Goal: Obtain resource: Obtain resource

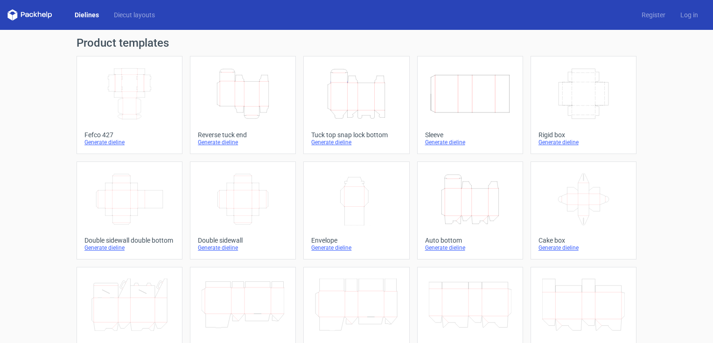
click at [474, 204] on icon "Height Depth Width" at bounding box center [470, 199] width 83 height 52
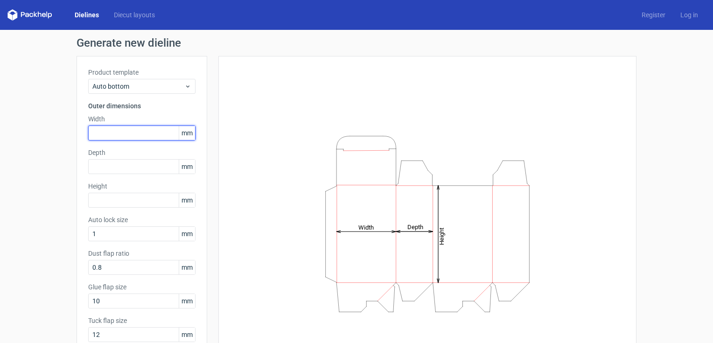
click at [96, 128] on input "text" at bounding box center [141, 133] width 107 height 15
type input "190"
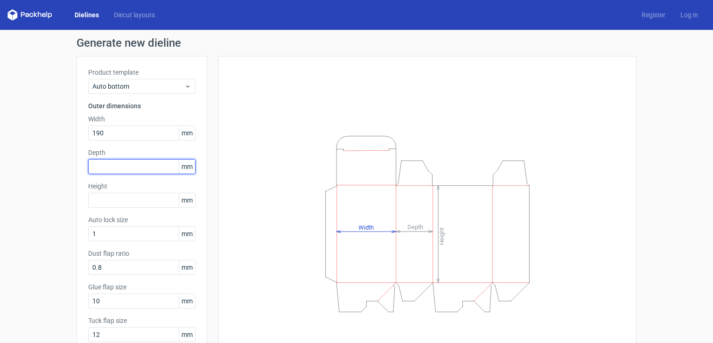
click at [95, 169] on input "text" at bounding box center [141, 166] width 107 height 15
type input "110"
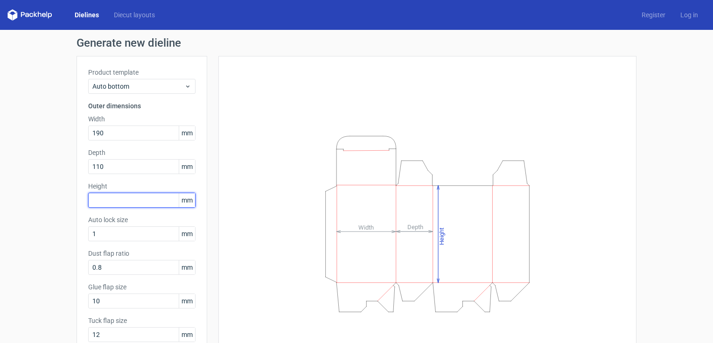
click at [95, 203] on input "text" at bounding box center [141, 200] width 107 height 15
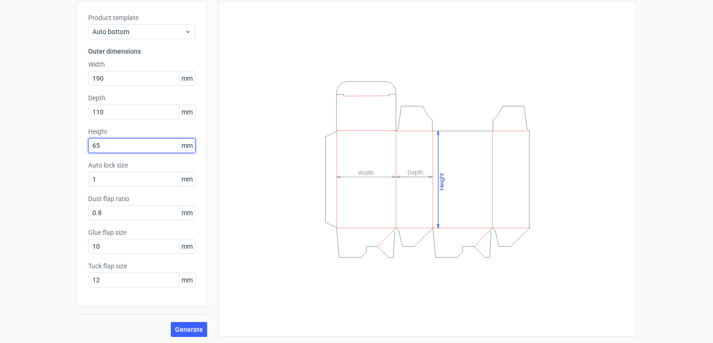
scroll to position [56, 0]
type input "65"
click at [189, 332] on button "Generate" at bounding box center [189, 328] width 36 height 15
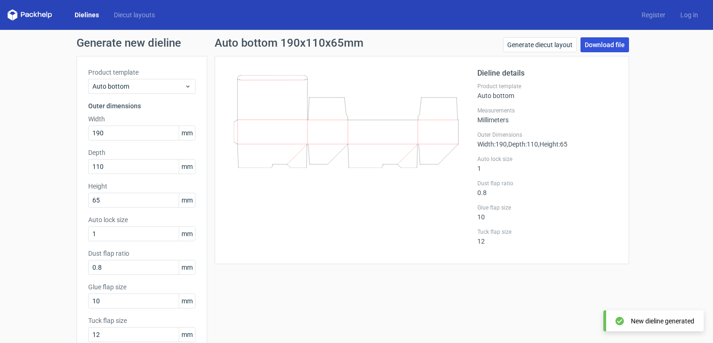
click at [600, 48] on link "Download file" at bounding box center [604, 44] width 49 height 15
click at [543, 45] on link "Generate diecut layout" at bounding box center [540, 44] width 74 height 15
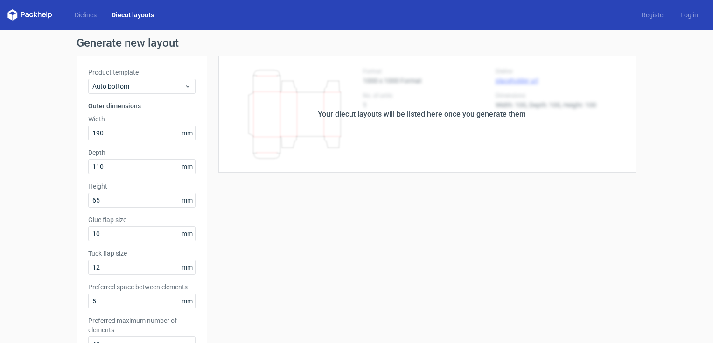
click at [638, 217] on div "Generate new layout Product template Auto bottom Outer dimensions Width 190 mm …" at bounding box center [356, 300] width 713 height 540
click at [36, 17] on icon at bounding box center [29, 14] width 45 height 11
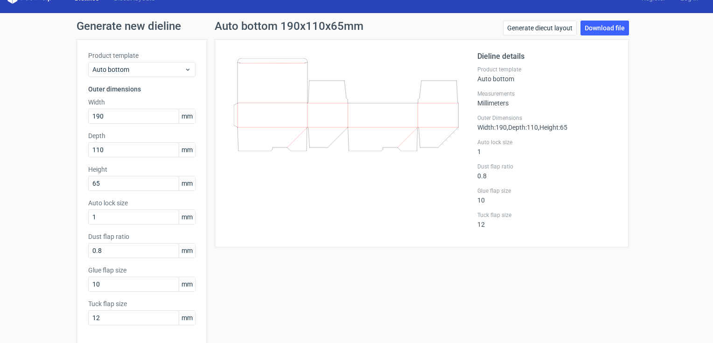
scroll to position [56, 0]
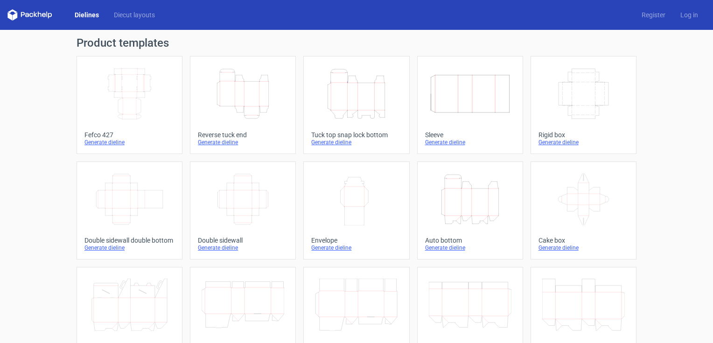
click at [248, 97] on icon "Height Depth Width" at bounding box center [243, 94] width 83 height 52
click at [480, 207] on icon "Height Depth Width" at bounding box center [470, 199] width 83 height 52
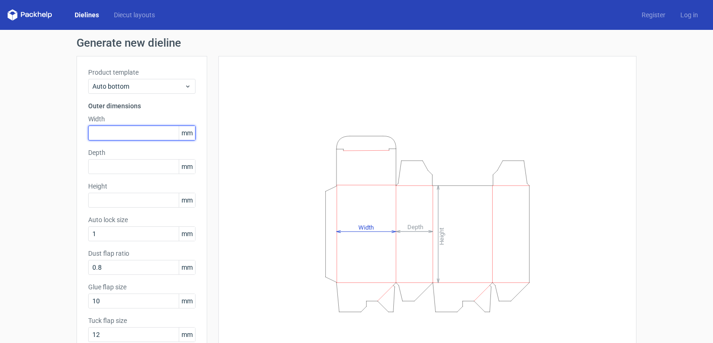
click at [103, 136] on input "text" at bounding box center [141, 133] width 107 height 15
type input "190"
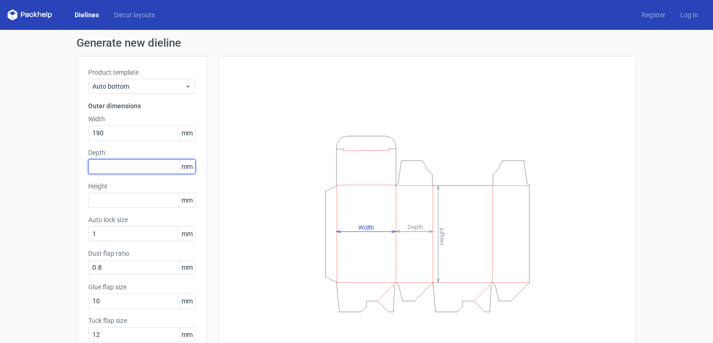
click at [95, 167] on input "text" at bounding box center [141, 166] width 107 height 15
type input "110"
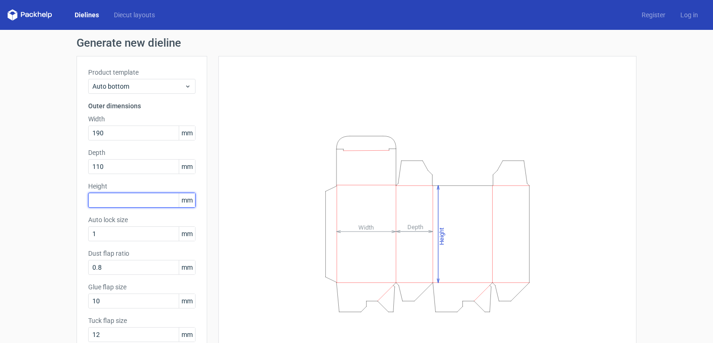
click at [100, 195] on input "text" at bounding box center [141, 200] width 107 height 15
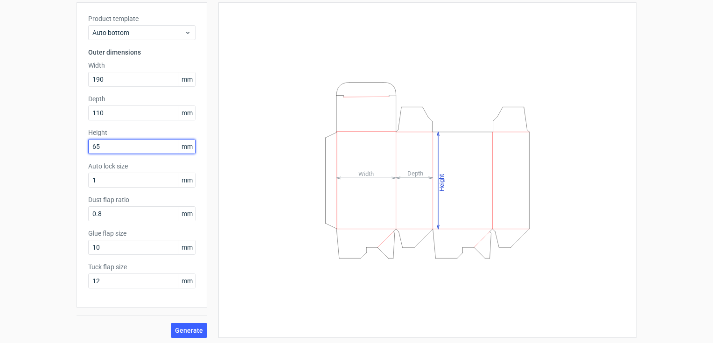
scroll to position [56, 0]
type input "65"
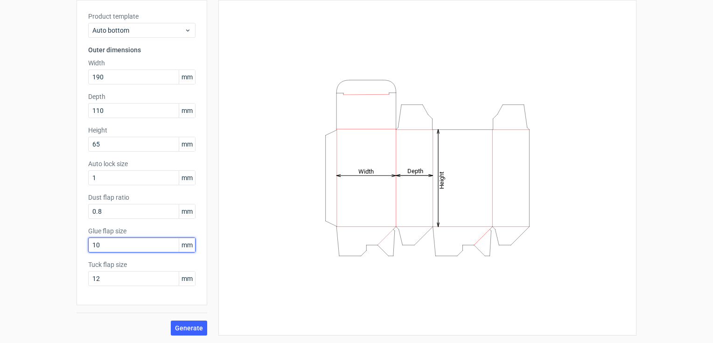
drag, startPoint x: 94, startPoint y: 245, endPoint x: 85, endPoint y: 246, distance: 9.0
click at [88, 246] on input "10" at bounding box center [141, 245] width 107 height 15
drag, startPoint x: 96, startPoint y: 245, endPoint x: 64, endPoint y: 246, distance: 31.7
click at [64, 246] on div "Generate new dieline Product template Auto bottom Outer dimensions Width 190 mm…" at bounding box center [356, 158] width 713 height 369
type input "25"
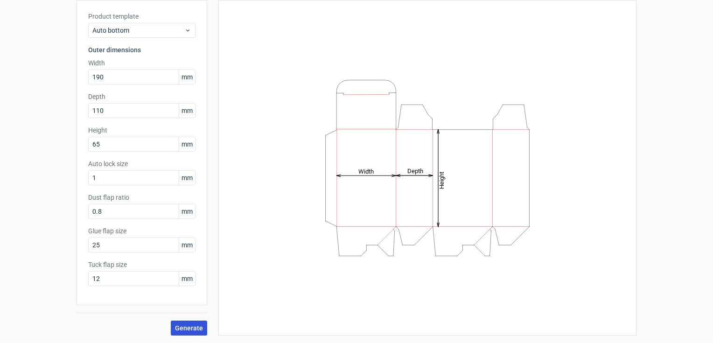
click at [190, 326] on span "Generate" at bounding box center [189, 328] width 28 height 7
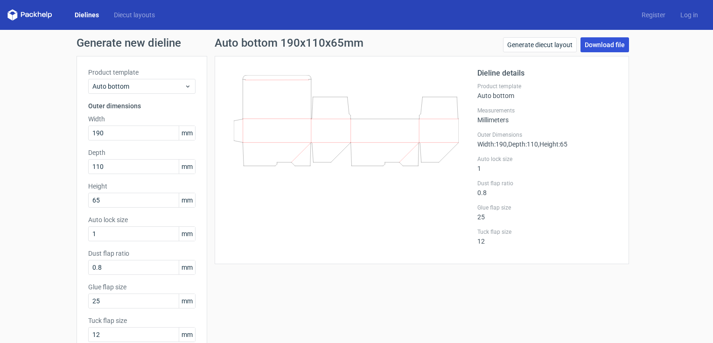
click at [601, 46] on link "Download file" at bounding box center [604, 44] width 49 height 15
click at [689, 69] on div "Generate new dieline Product template Auto bottom Outer dimensions Width 190 mm…" at bounding box center [356, 214] width 713 height 369
click at [649, 17] on link "Register" at bounding box center [653, 14] width 39 height 9
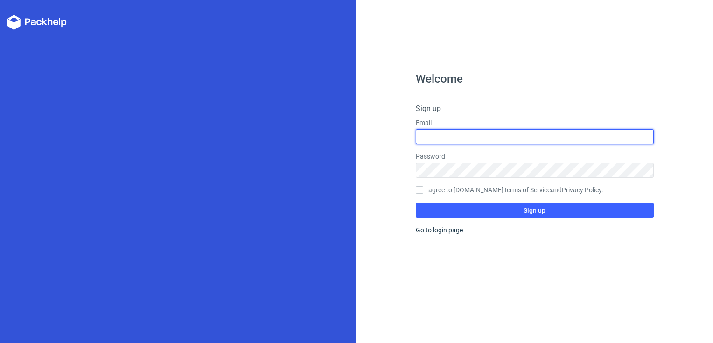
click at [448, 134] on input "text" at bounding box center [535, 136] width 238 height 15
type input "[EMAIL_ADDRESS][DOMAIN_NAME]"
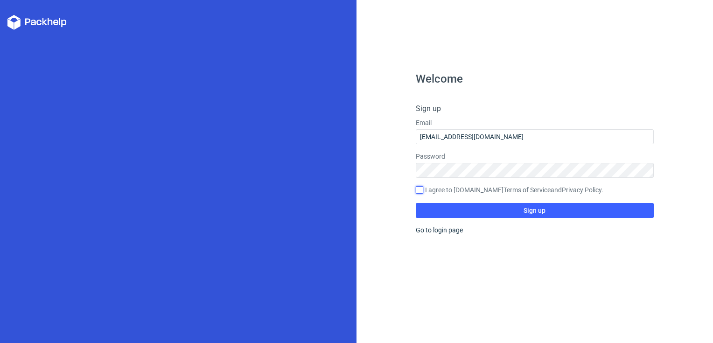
click at [417, 193] on input "I agree to [DOMAIN_NAME] Terms of Service and Privacy Policy ." at bounding box center [419, 189] width 7 height 7
checkbox input "true"
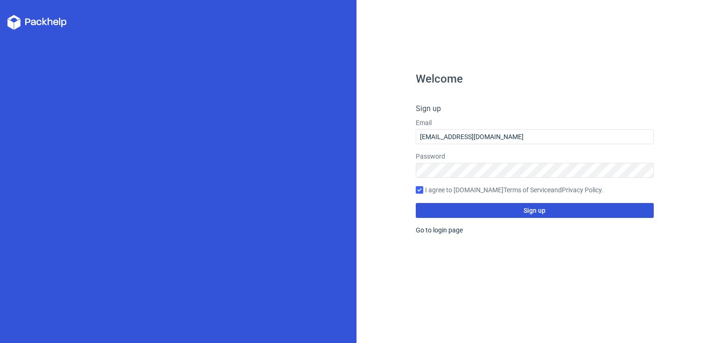
click at [507, 209] on button "Sign up" at bounding box center [535, 210] width 238 height 15
